Goal: Transaction & Acquisition: Purchase product/service

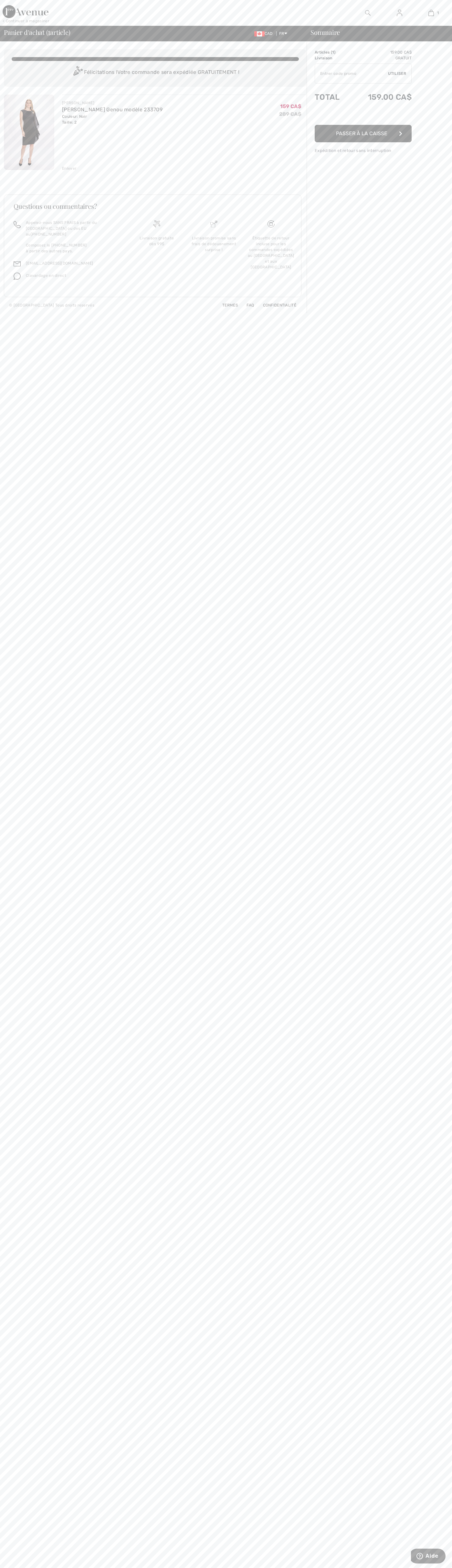
click at [157, 251] on div "Livraison gratuite dès 99$" at bounding box center [157, 254] width 57 height 69
click at [363, 142] on span "Passer à la caisse" at bounding box center [361, 141] width 51 height 6
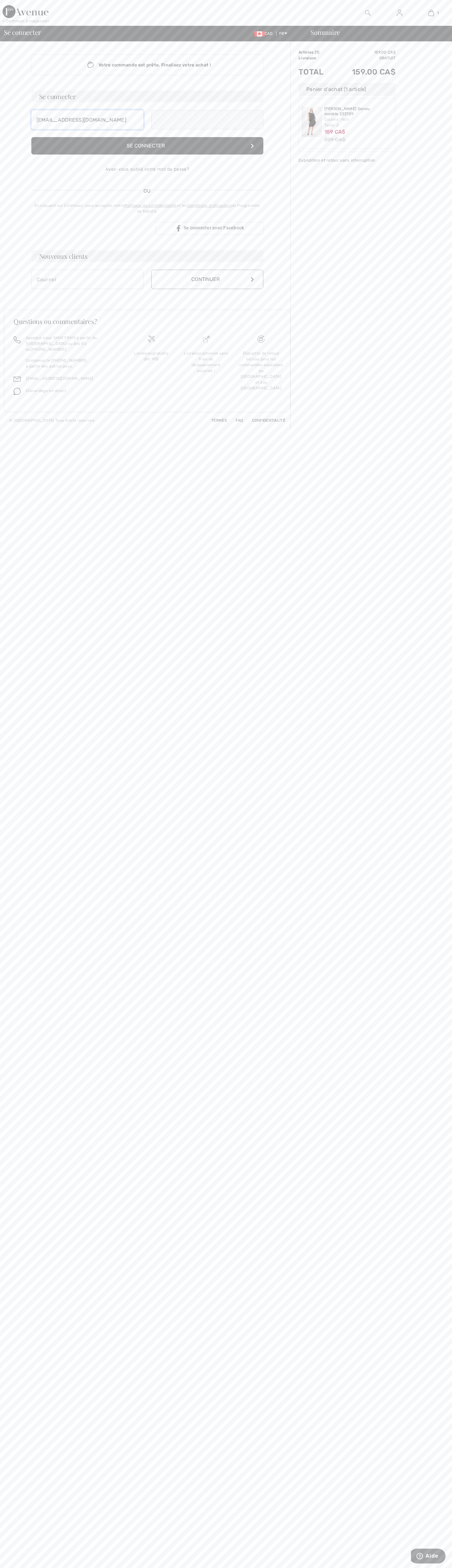
type input "[EMAIL_ADDRESS][DOMAIN_NAME]"
click at [151, 373] on div "Livraison gratuite dès 99$" at bounding box center [151, 376] width 55 height 69
click at [207, 286] on button "Continuer" at bounding box center [207, 286] width 112 height 19
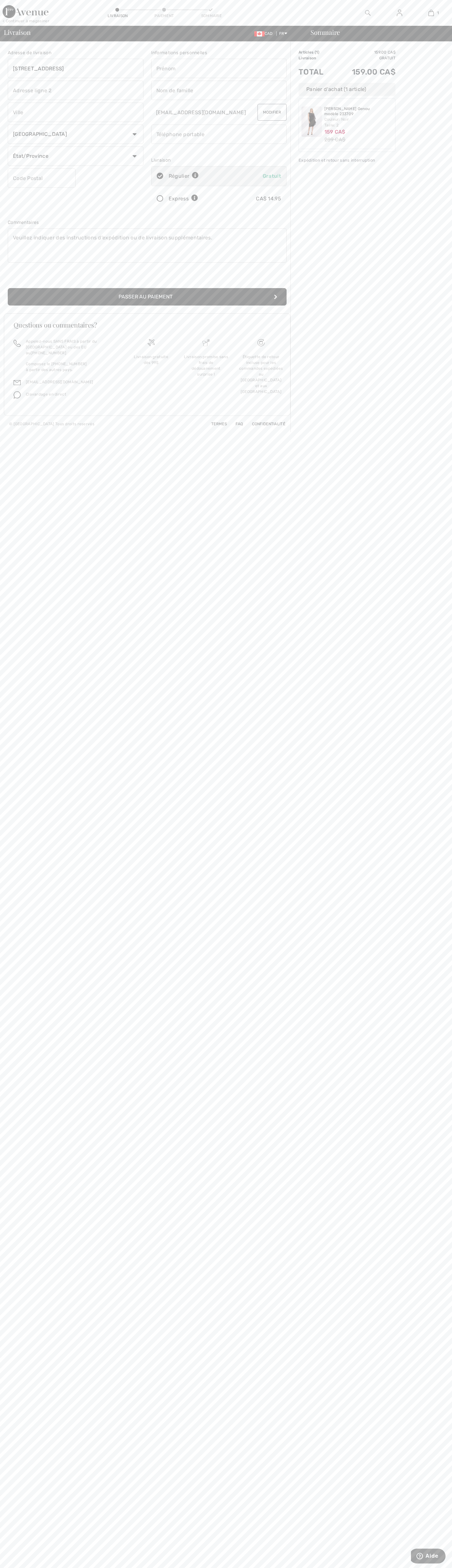
type input "111 Richmond Street West"
type input "First floor"
type input "toronto"
type input "M5H2G4"
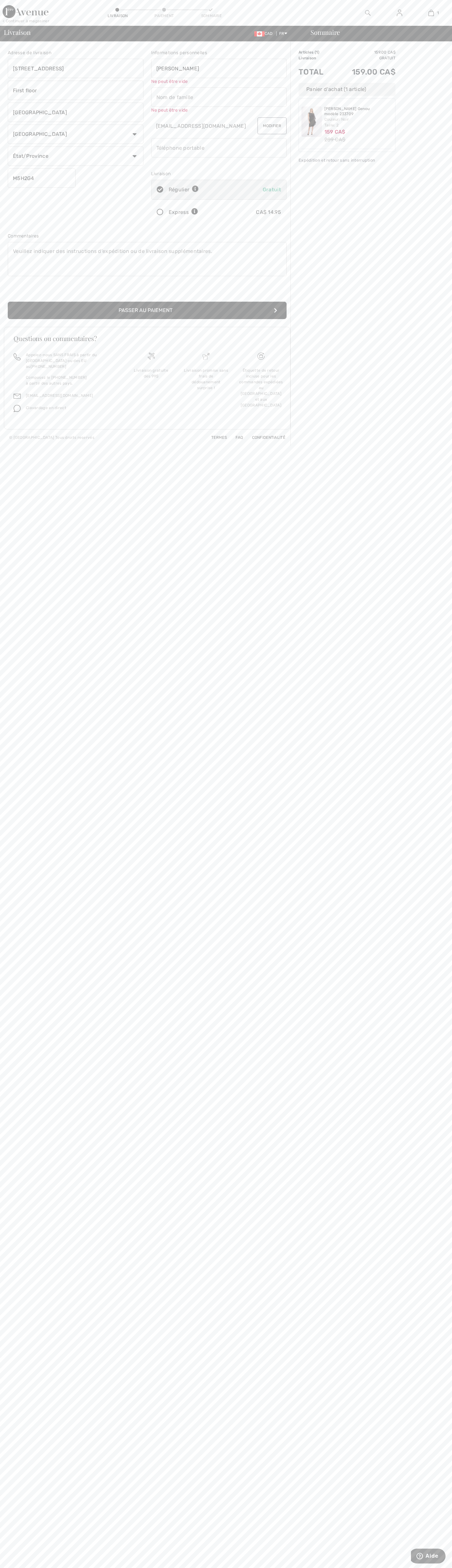
type input "John"
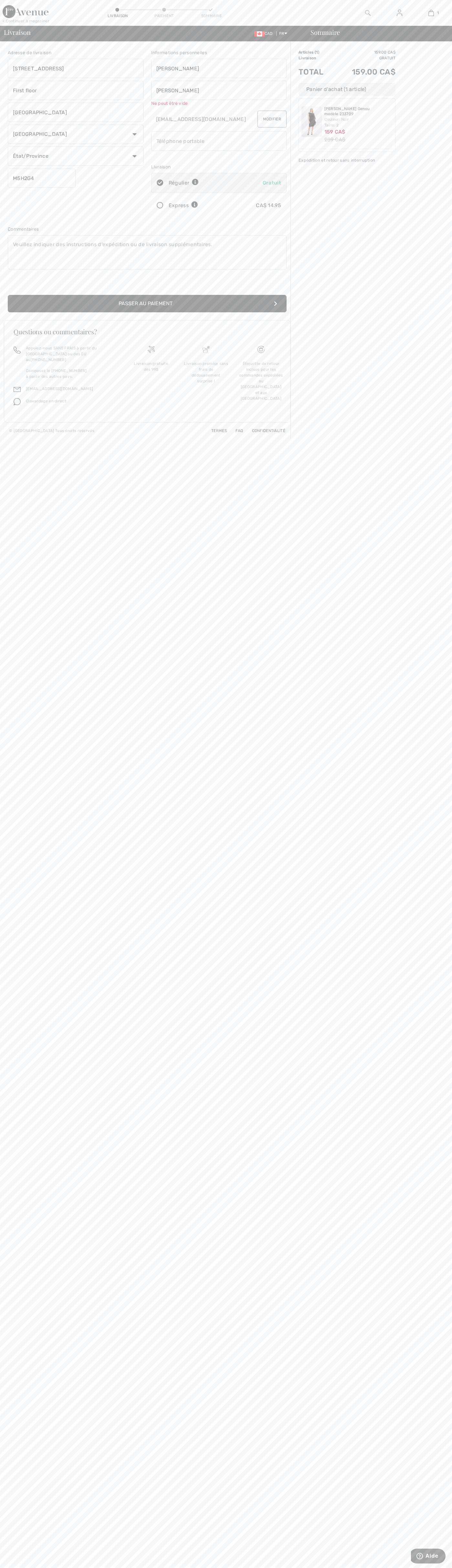
type input "Smith"
type input "5198802300"
radio input "true"
click at [151, 370] on div "Livraison gratuite dès 99$" at bounding box center [151, 373] width 55 height 69
click at [26, 21] on div "< Continuer à magasiner" at bounding box center [26, 21] width 47 height 6
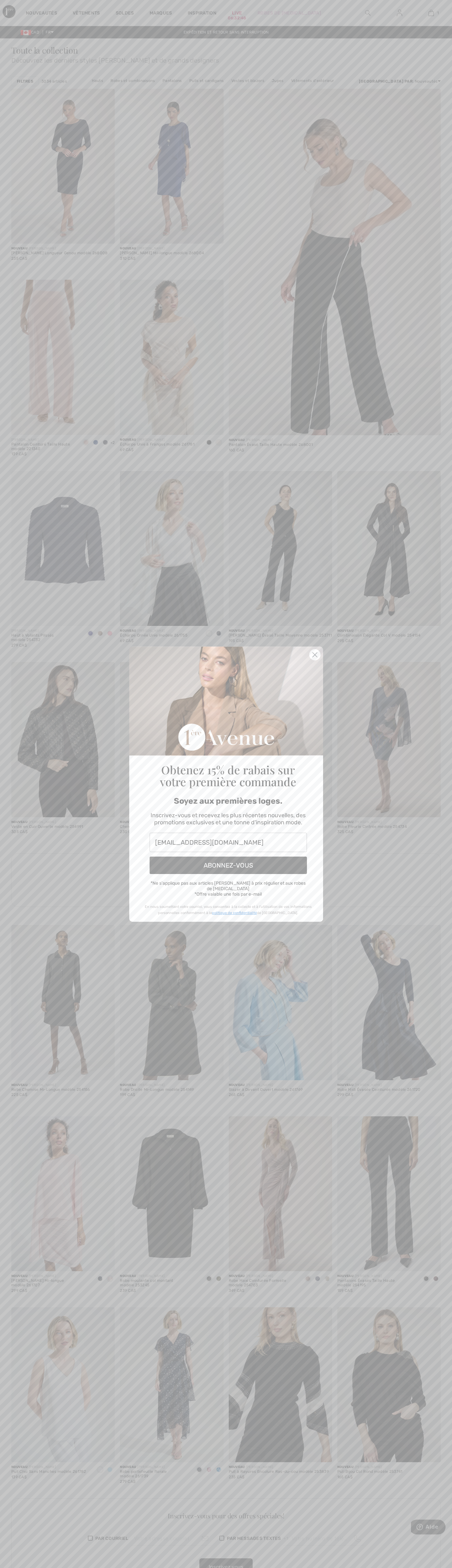
type input "[EMAIL_ADDRESS][DOMAIN_NAME]"
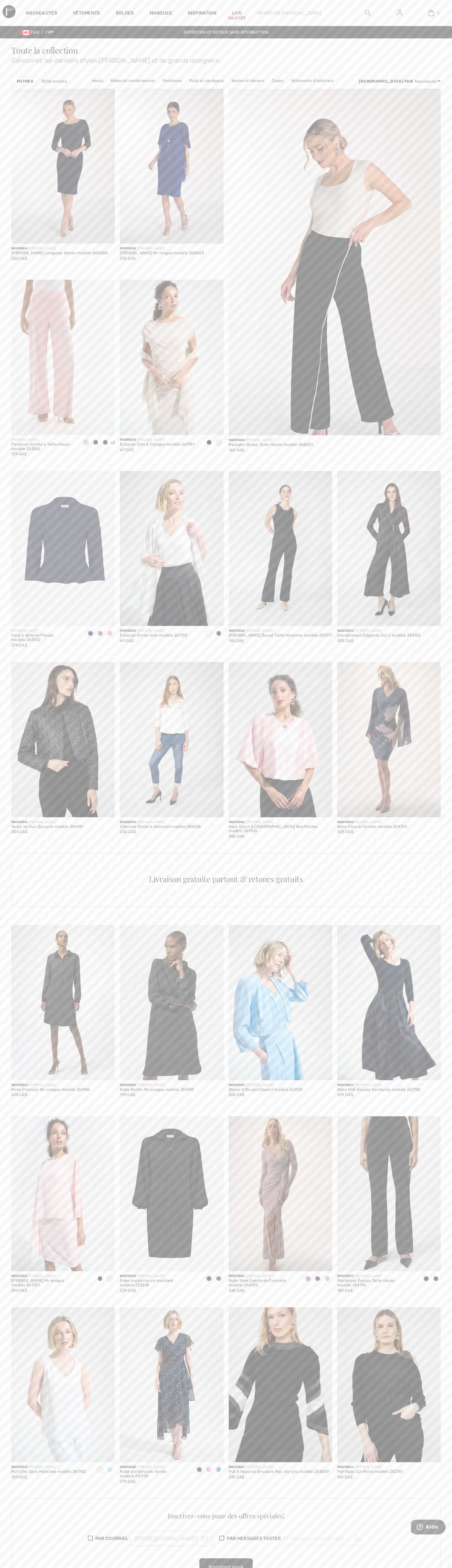
scroll to position [0, 39]
type input "johnsmith008@storebotmail.joonix.net"
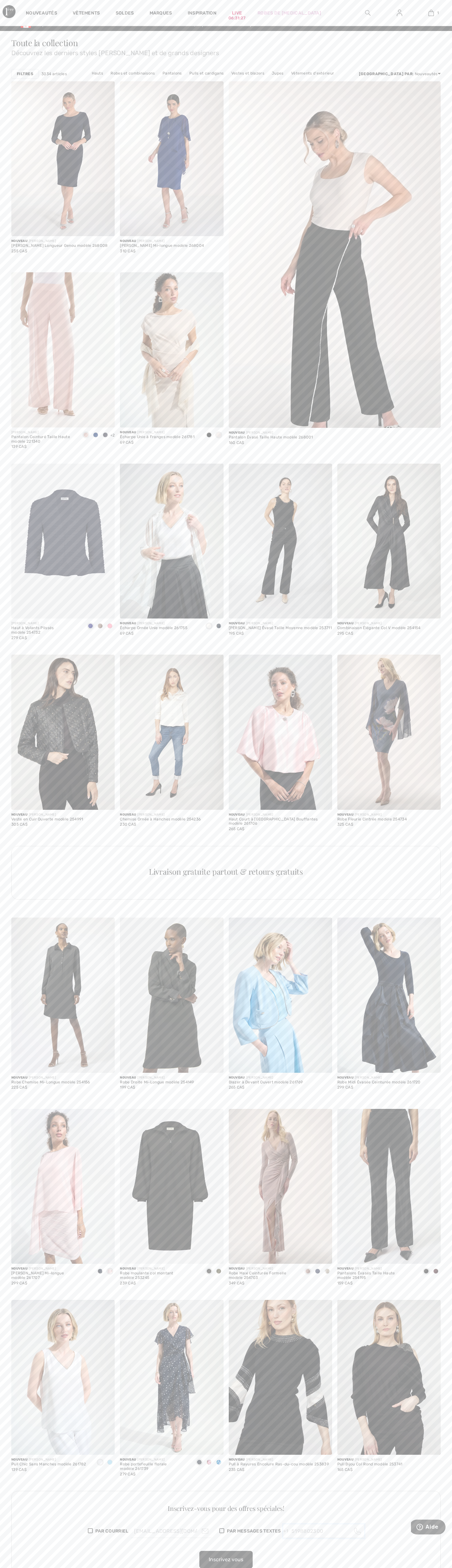
type input "5198802300"
click at [311, 1] on div "Nouveautés Vêtements Soldes Marques Inspiration Live 06:30:48 Robes de bal 1 Aj…" at bounding box center [226, 13] width 452 height 26
click at [421, 1472] on div "Nouveau FRANK LYMAN Pull Bijou Col Rond modèle 253741 165 CA$" at bounding box center [388, 1471] width 103 height 31
click at [22, 1561] on html "Nouveautés Vêtements Soldes Marques Inspiration Live 06:30:48 Robes de bal 1 Aj…" at bounding box center [226, 777] width 452 height 1568
click at [7, 1023] on div "Toute la collection Découvrez les derniers styles de Joseph Ribkoff et de grand…" at bounding box center [226, 1530] width 452 height 2999
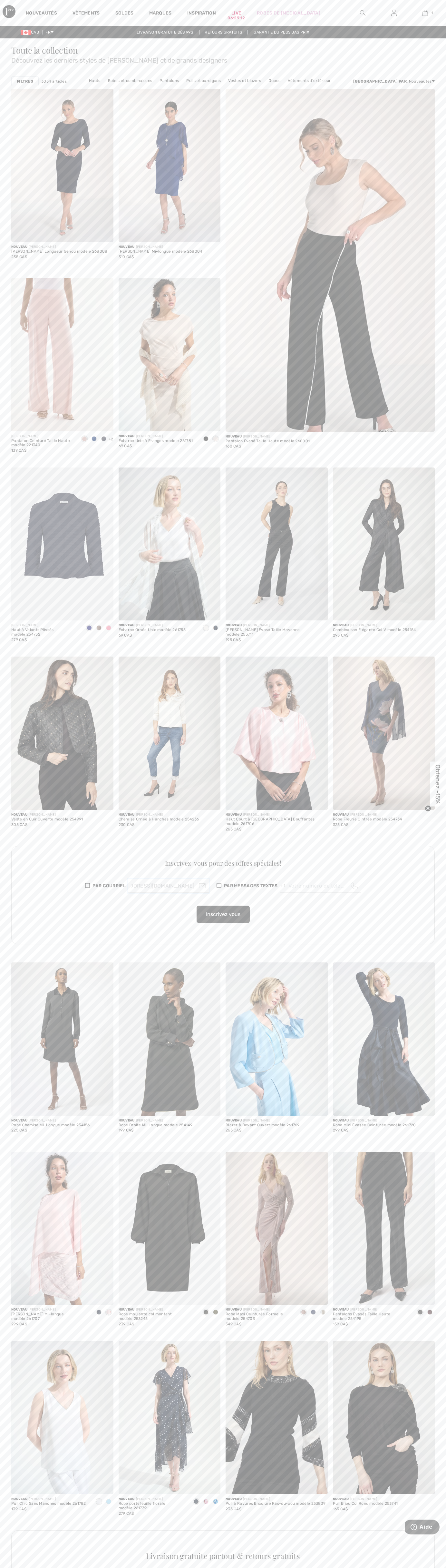
scroll to position [0, 39]
type input "johnsmith008@storebotmail.joonix.net"
type input "5198802300"
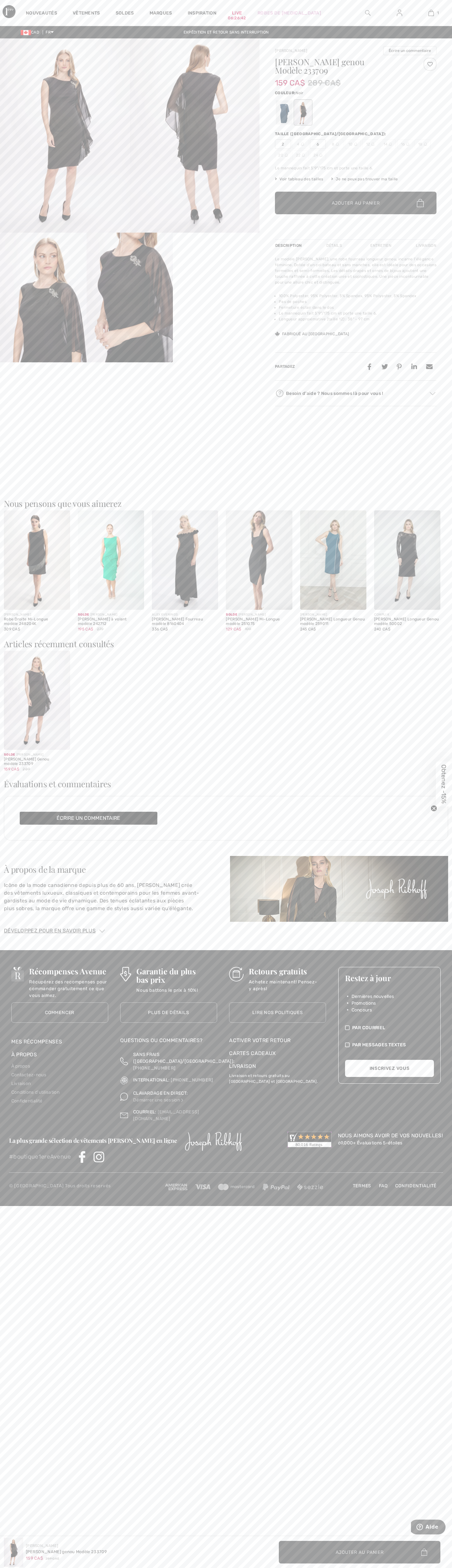
click at [431, 13] on img at bounding box center [431, 13] width 5 height 8
